Goal: Check status: Check status

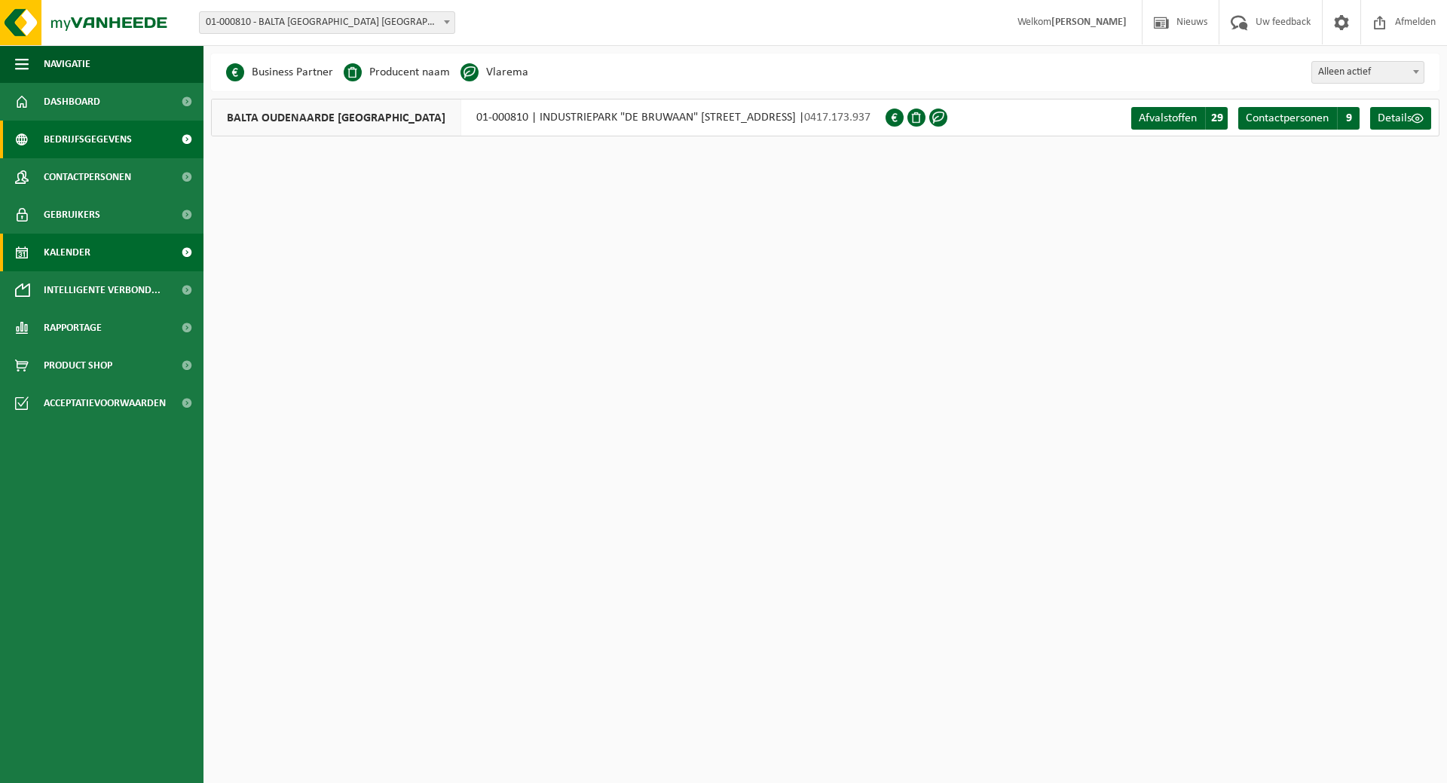
click at [52, 265] on span "Kalender" at bounding box center [67, 253] width 47 height 38
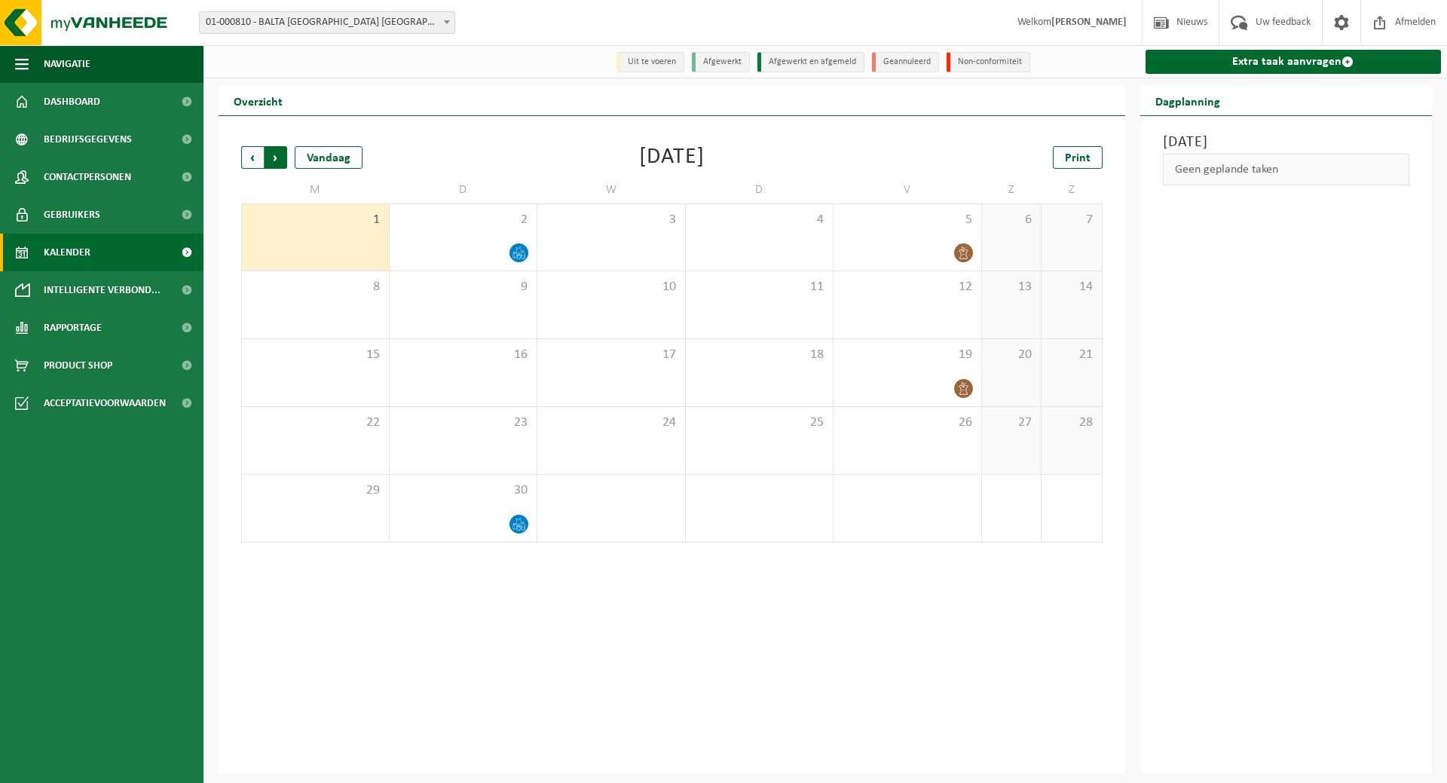
click at [250, 157] on span "Vorige" at bounding box center [252, 157] width 23 height 23
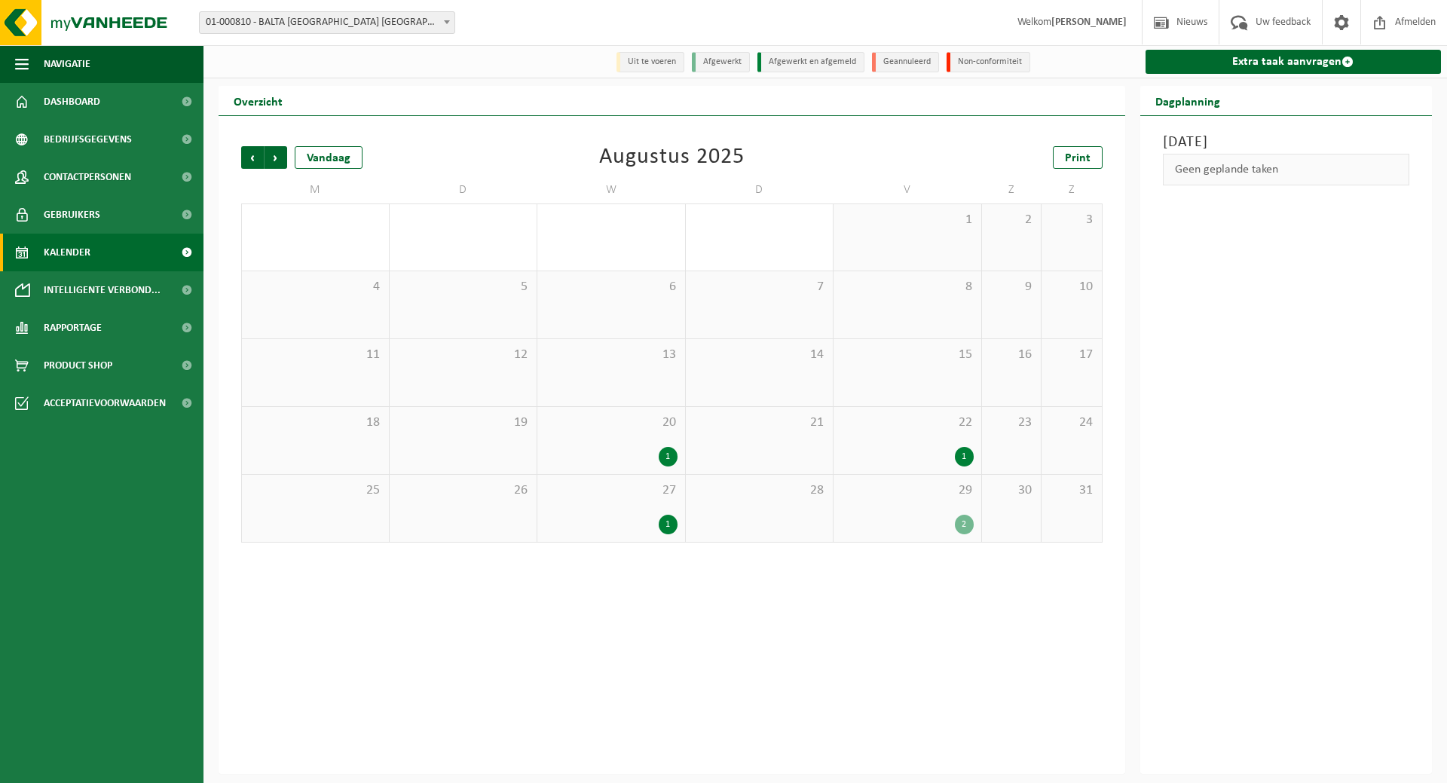
click at [658, 440] on div "20 1" at bounding box center [611, 440] width 148 height 67
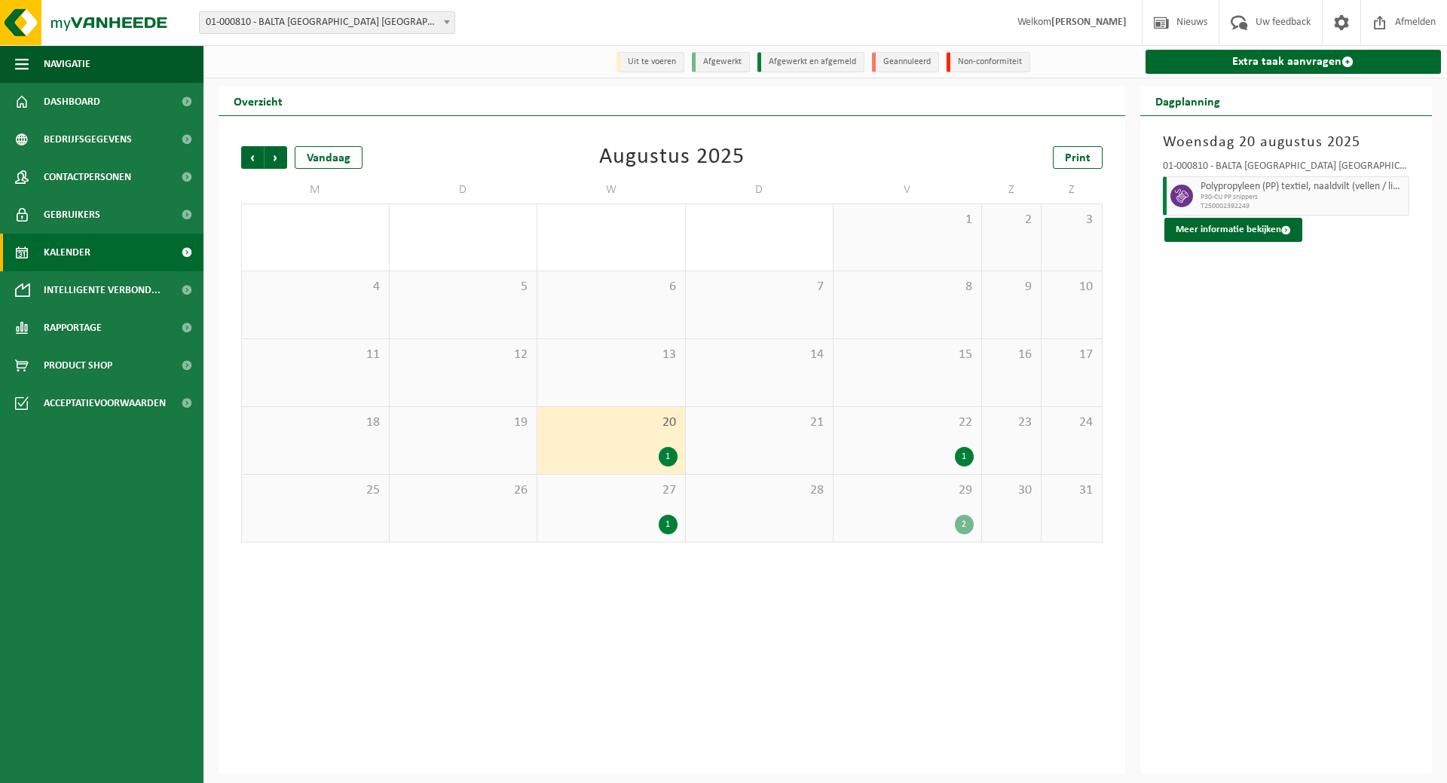
click at [896, 521] on div "2" at bounding box center [907, 525] width 133 height 20
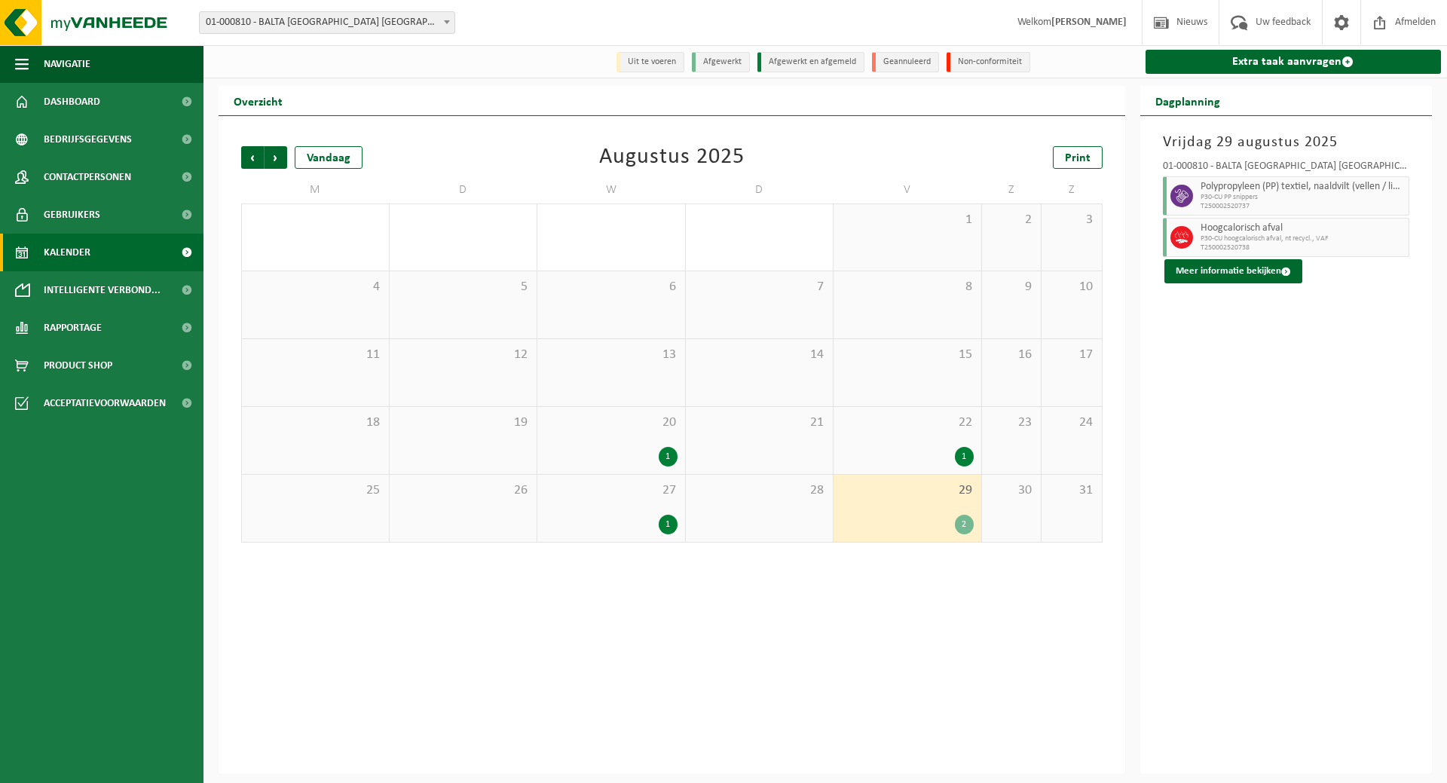
click at [607, 440] on div "20 1" at bounding box center [611, 440] width 148 height 67
